Goal: Information Seeking & Learning: Find specific fact

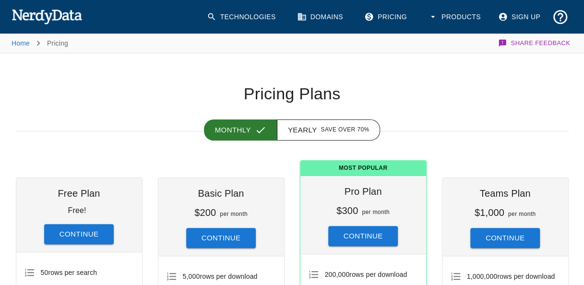
click at [77, 12] on img at bounding box center [47, 16] width 71 height 19
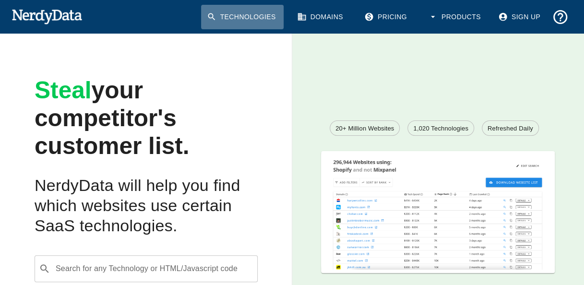
click at [264, 12] on link "Technologies" at bounding box center [242, 17] width 83 height 24
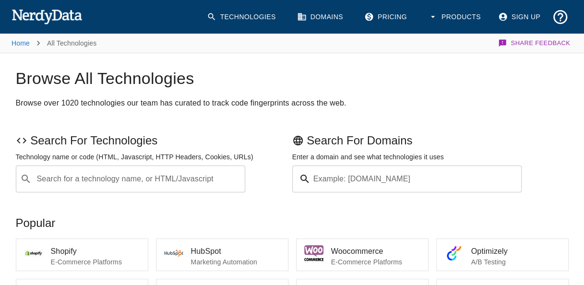
click at [166, 179] on div "Search for a technology name, or HTML/Javascript ​ Search for a technology name…" at bounding box center [131, 179] width 230 height 27
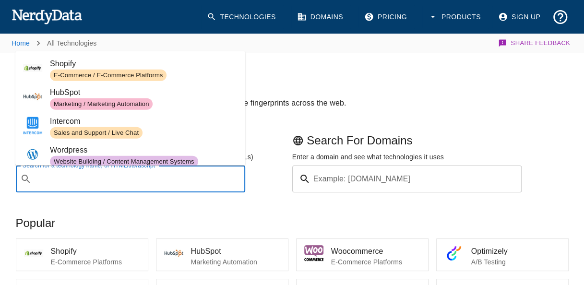
paste input "[DOMAIN_NAME]"
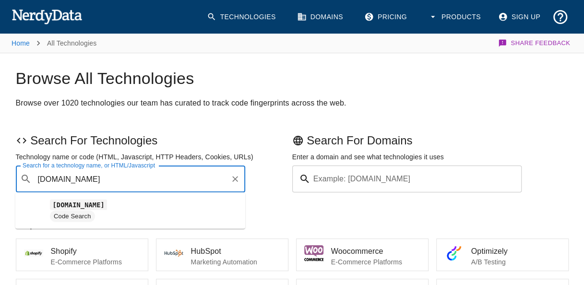
type input "[DOMAIN_NAME]"
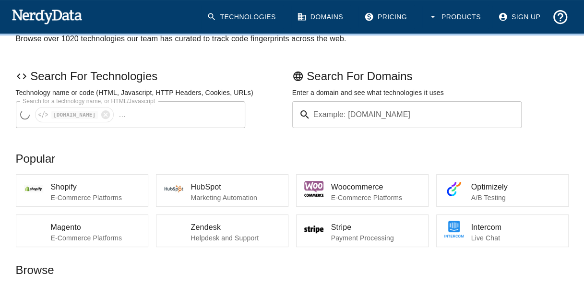
scroll to position [65, 0]
